Goal: Find specific page/section: Find specific page/section

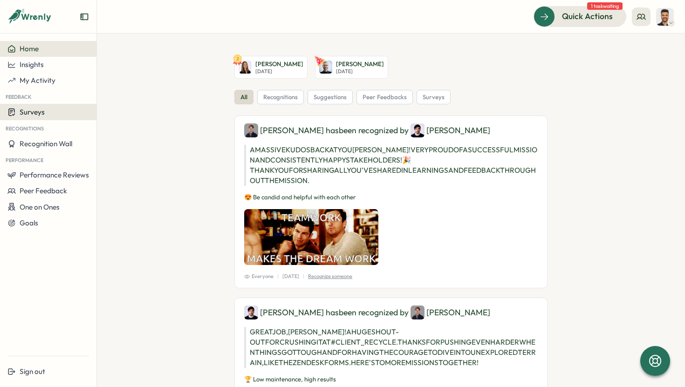
click at [53, 110] on div "Surveys" at bounding box center [48, 112] width 82 height 9
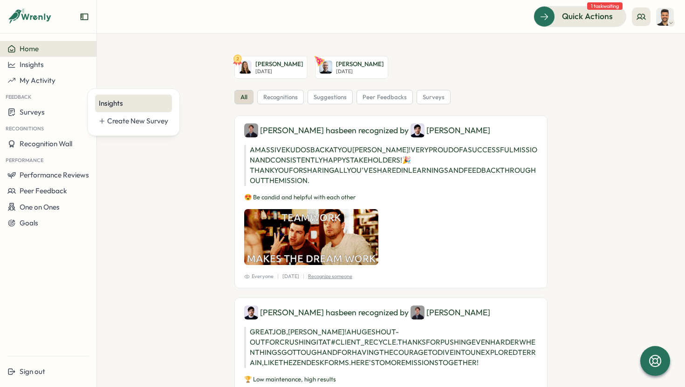
click at [98, 104] on div "Insights" at bounding box center [133, 104] width 77 height 18
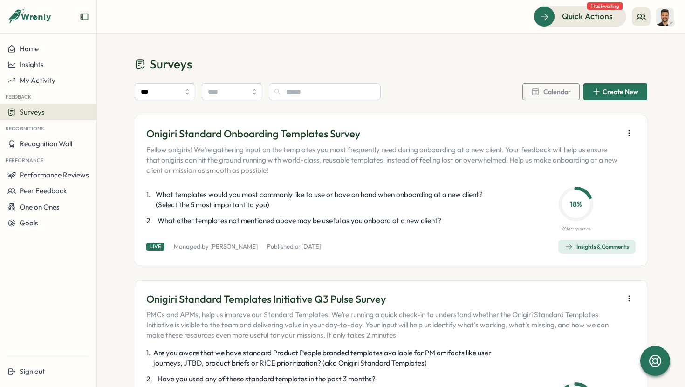
click at [628, 132] on icon "button" at bounding box center [628, 133] width 9 height 9
click at [663, 143] on div "Surveys *** Calendar Create New Onigiri Standard Onboarding Templates Survey Fe…" at bounding box center [391, 274] width 588 height 480
click at [329, 135] on p "Onigiri Standard Onboarding Templates Survey" at bounding box center [382, 134] width 472 height 14
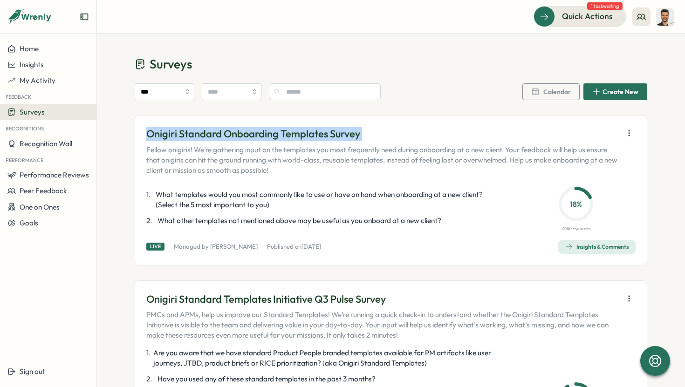
click at [329, 135] on p "Onigiri Standard Onboarding Templates Survey" at bounding box center [382, 134] width 472 height 14
copy p "Onigiri Standard Onboarding Templates Survey"
